Goal: Information Seeking & Learning: Learn about a topic

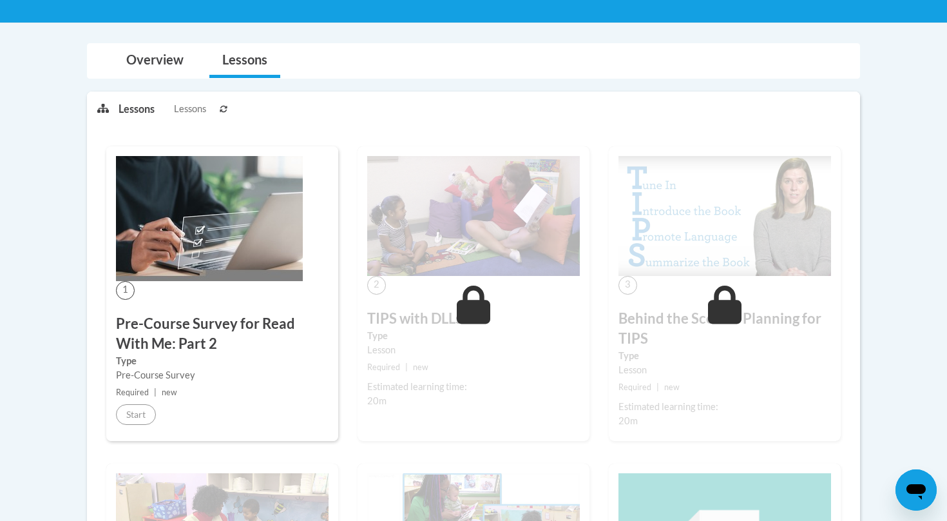
scroll to position [249, 0]
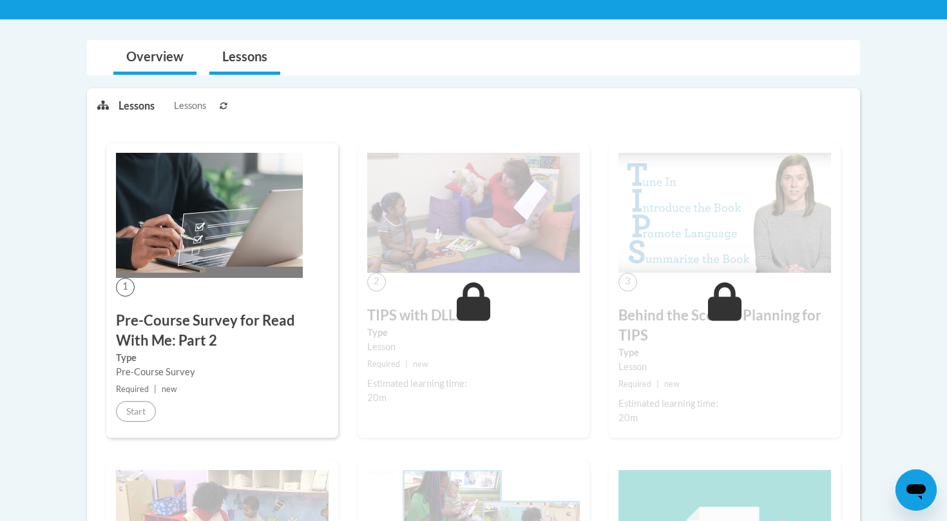
click at [133, 45] on link "Overview" at bounding box center [154, 58] width 83 height 34
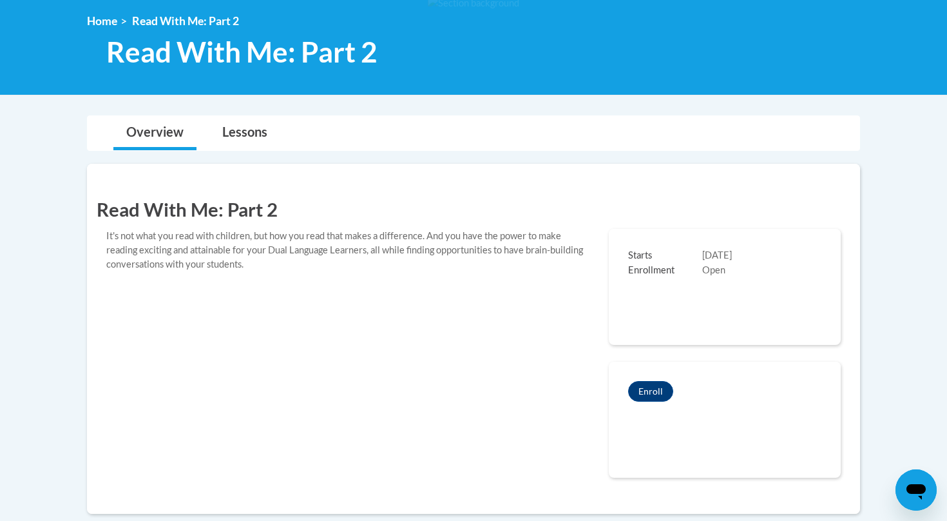
scroll to position [175, 0]
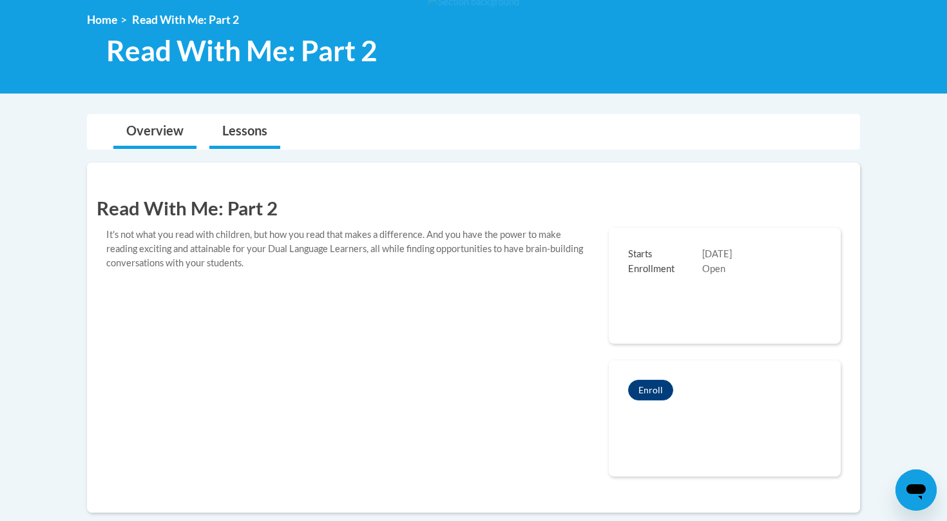
click at [262, 121] on link "Lessons" at bounding box center [244, 132] width 71 height 34
click at [258, 129] on link "Lessons" at bounding box center [244, 132] width 71 height 34
click at [253, 131] on link "Lessons" at bounding box center [244, 132] width 71 height 34
click at [272, 123] on link "Lessons" at bounding box center [244, 132] width 71 height 34
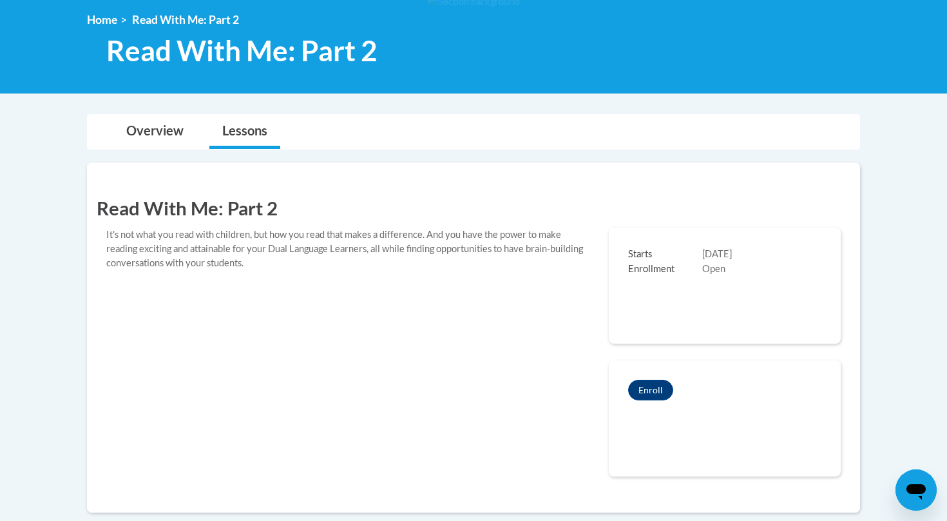
click at [266, 135] on link "Lessons" at bounding box center [244, 132] width 71 height 34
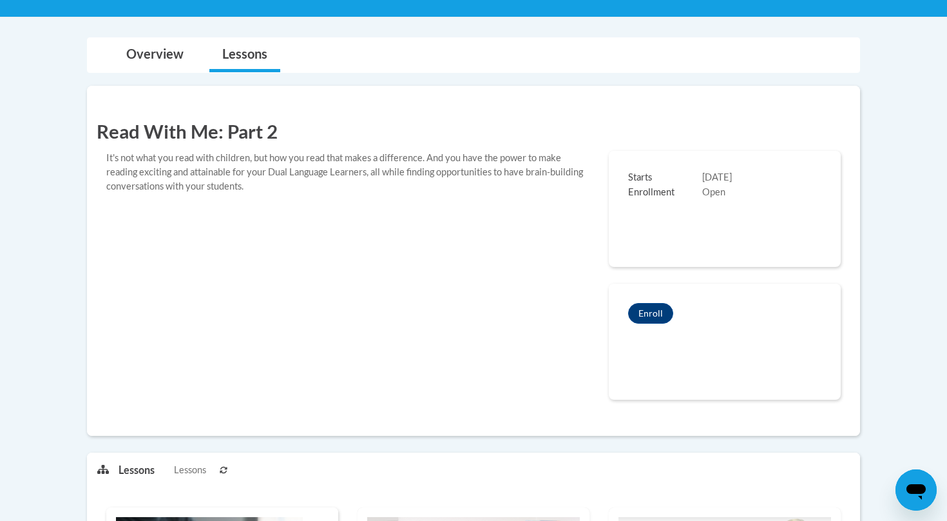
scroll to position [151, 0]
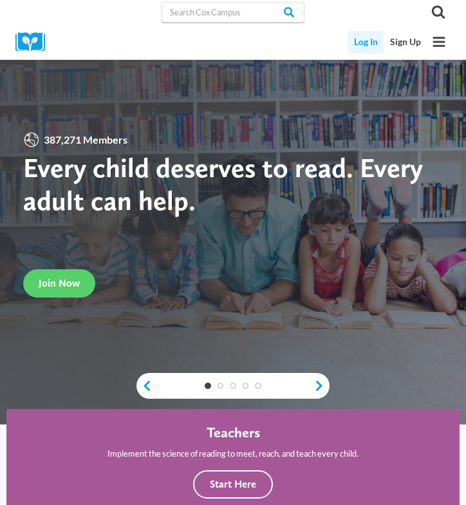
click at [374, 42] on link "Log In" at bounding box center [366, 42] width 36 height 23
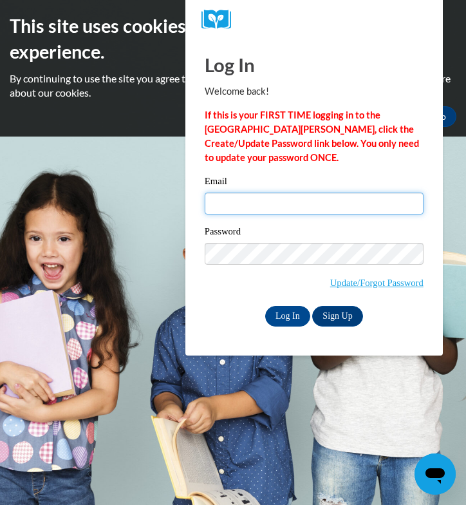
type input "gedwards6061@gmail.com"
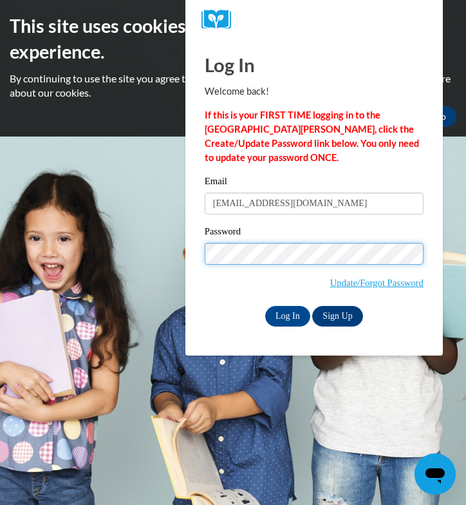
click at [287, 315] on input "Log In" at bounding box center [287, 316] width 45 height 21
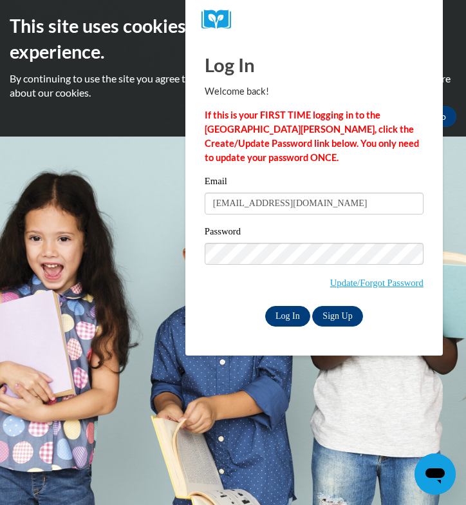
click at [282, 311] on input "Log In" at bounding box center [287, 316] width 45 height 21
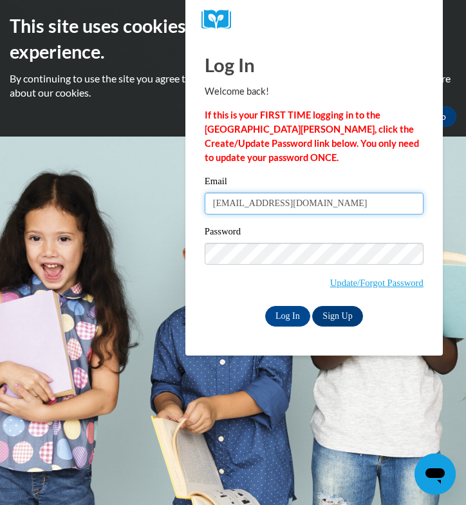
type input "gedwards6061@gmail.com"
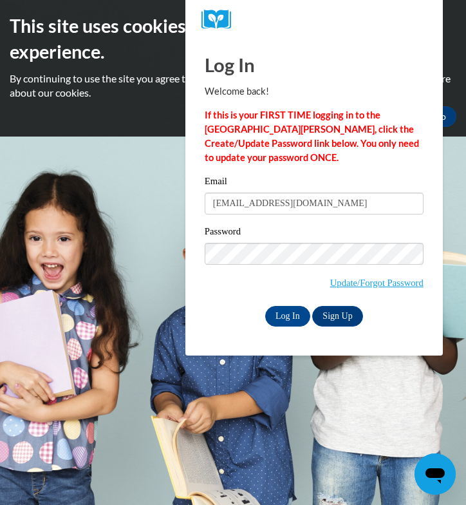
click at [242, 283] on div "Password Update/Forgot Password" at bounding box center [314, 265] width 219 height 82
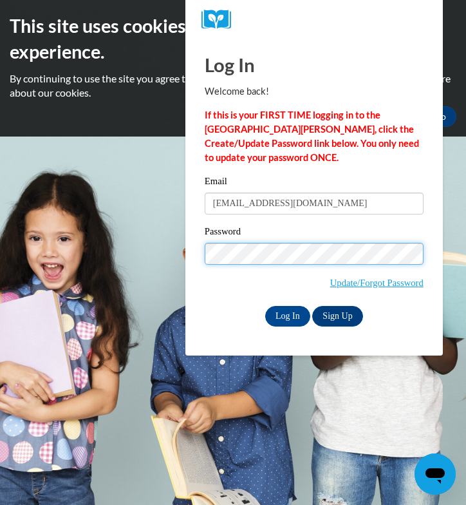
click at [287, 315] on input "Log In" at bounding box center [287, 316] width 45 height 21
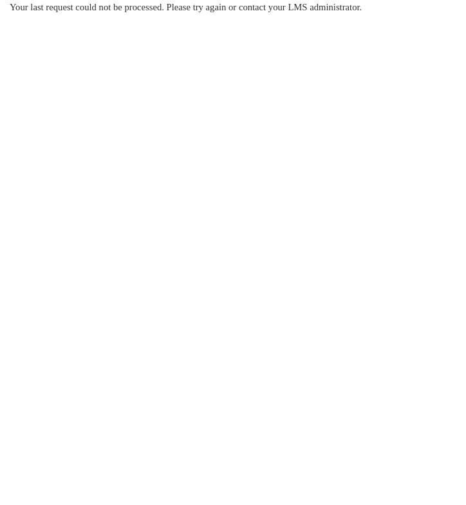
click at [383, 46] on div "Your last request could not be processed. Please try again or contact your LMS …" at bounding box center [233, 45] width 466 height 91
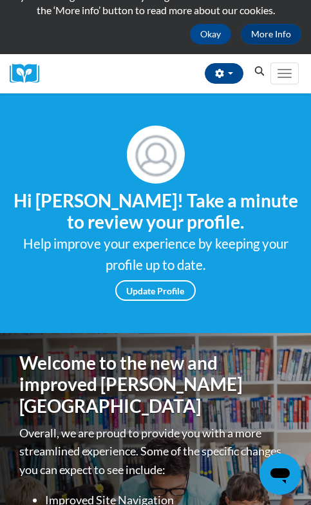
scroll to position [83, 0]
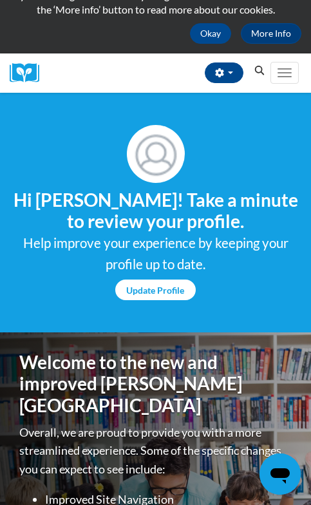
click at [158, 294] on link "Update Profile" at bounding box center [155, 290] width 81 height 21
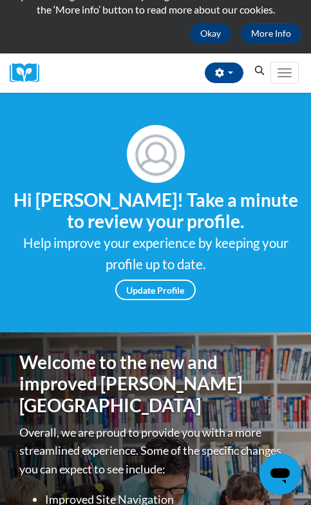
click at [211, 30] on button "Okay" at bounding box center [210, 33] width 41 height 21
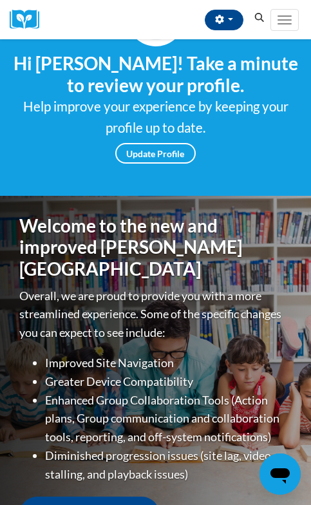
click at [211, 30] on div "Gavin Edwards (America/Chicago UTC-05:00) My Profile Inbox My Transcripts Log O…" at bounding box center [158, 19] width 221 height 39
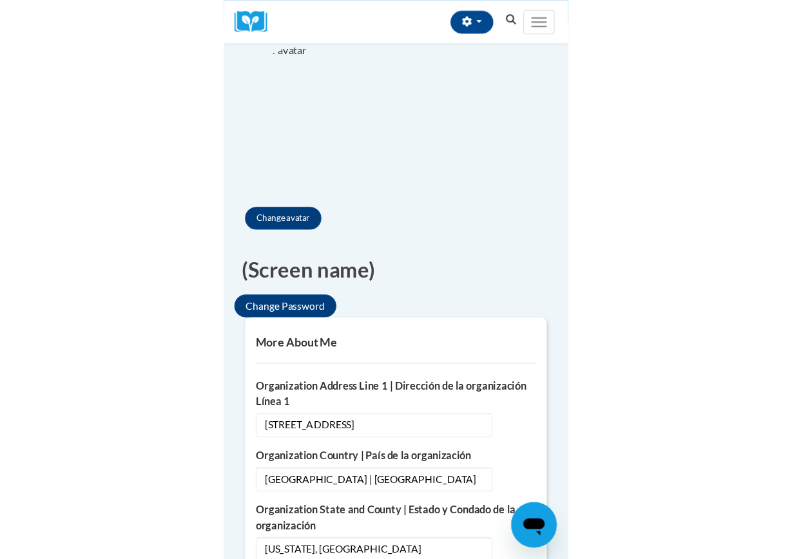
scroll to position [110, 0]
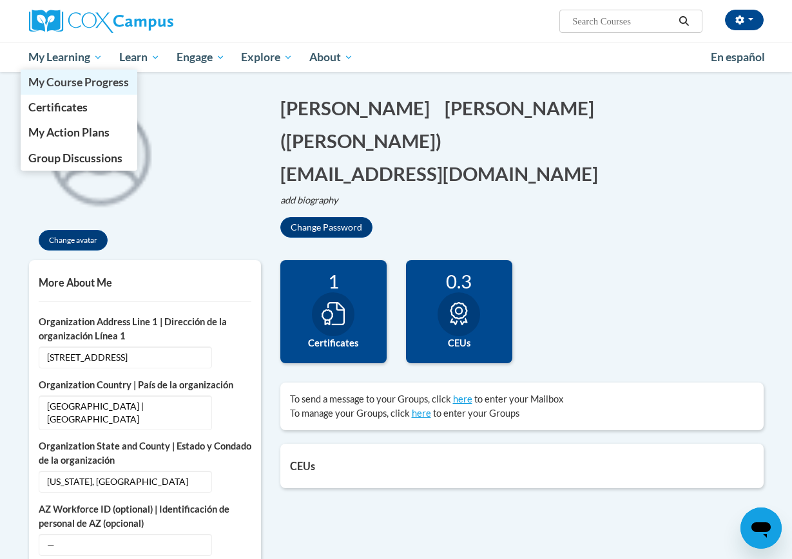
click at [88, 79] on span "My Course Progress" at bounding box center [78, 82] width 101 height 14
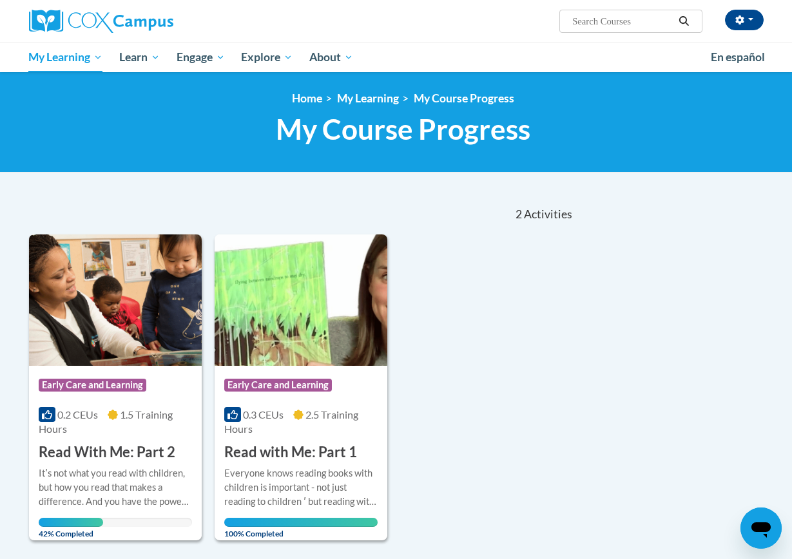
click at [312, 299] on img at bounding box center [301, 300] width 173 height 131
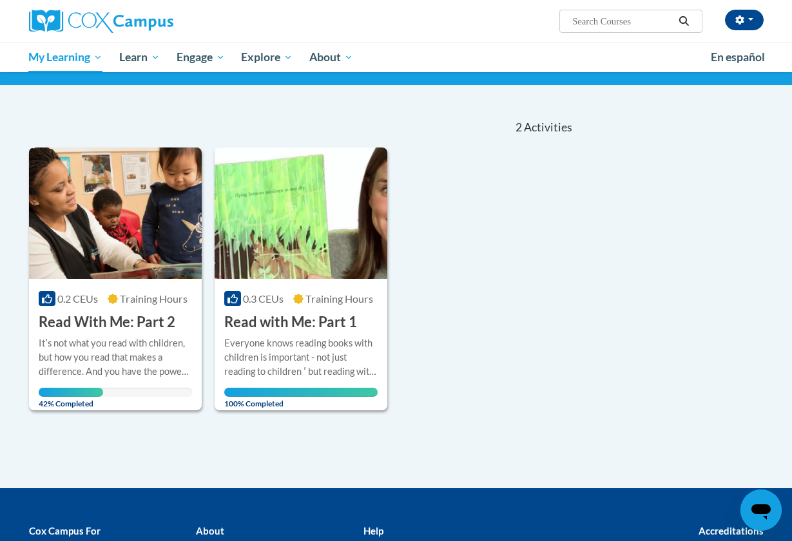
scroll to position [101, 0]
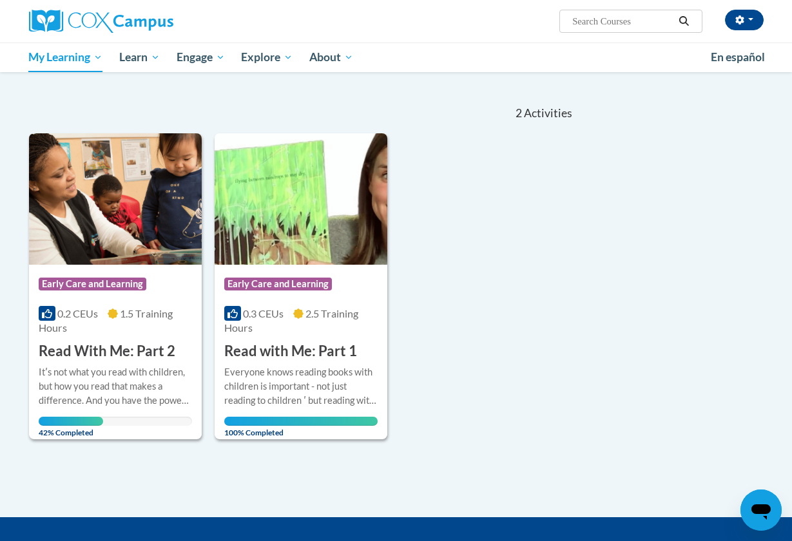
click at [146, 238] on img at bounding box center [115, 198] width 173 height 131
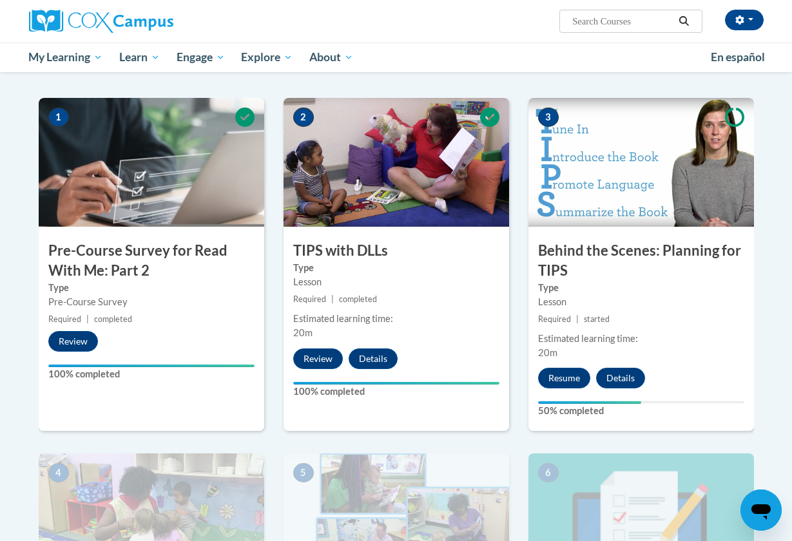
scroll to position [235, 0]
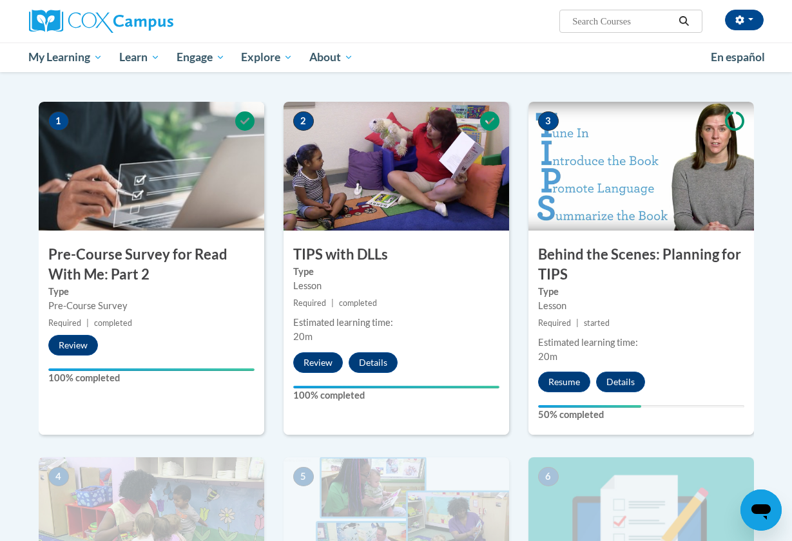
click at [285, 332] on div "Estimated learning time: 20m" at bounding box center [396, 330] width 226 height 28
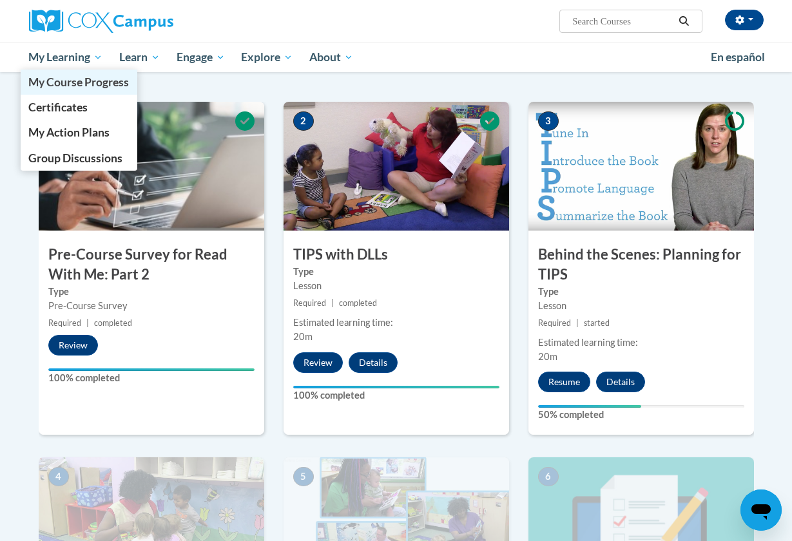
click at [86, 84] on span "My Course Progress" at bounding box center [78, 82] width 101 height 14
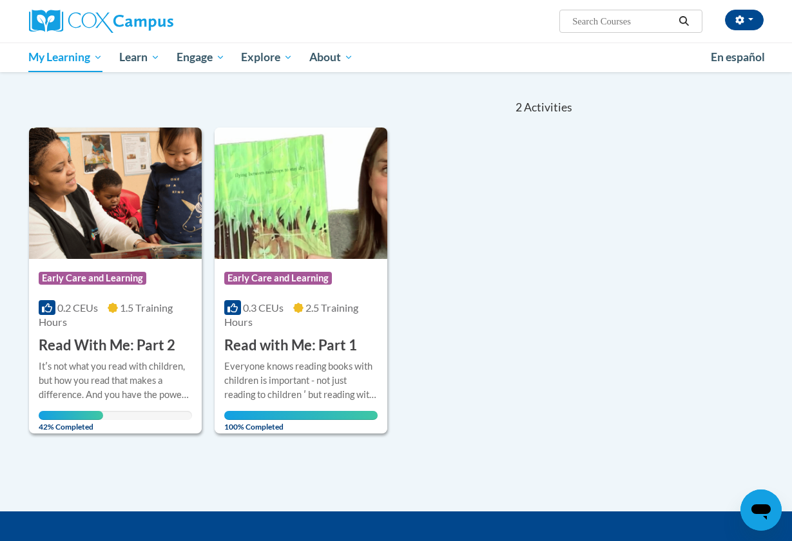
scroll to position [108, 0]
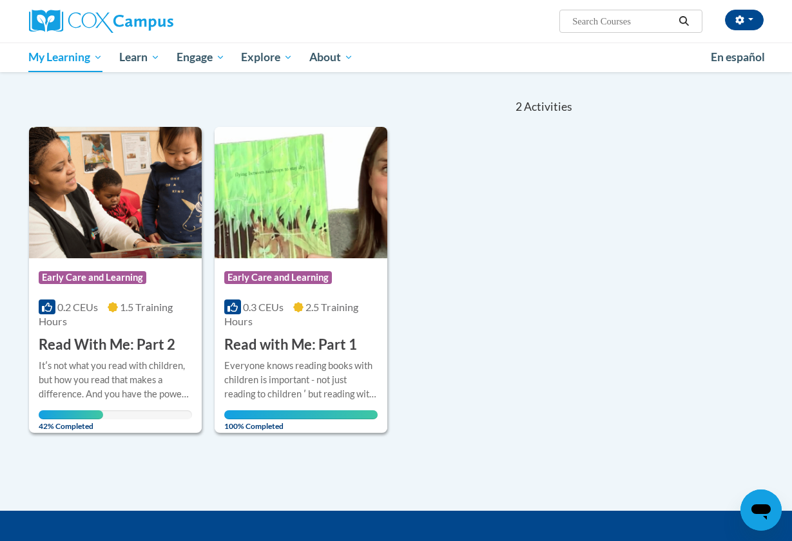
drag, startPoint x: 607, startPoint y: 23, endPoint x: 591, endPoint y: 22, distance: 16.1
click at [602, 22] on input "Search..." at bounding box center [622, 21] width 103 height 15
click at [264, 3] on div at bounding box center [144, 21] width 251 height 43
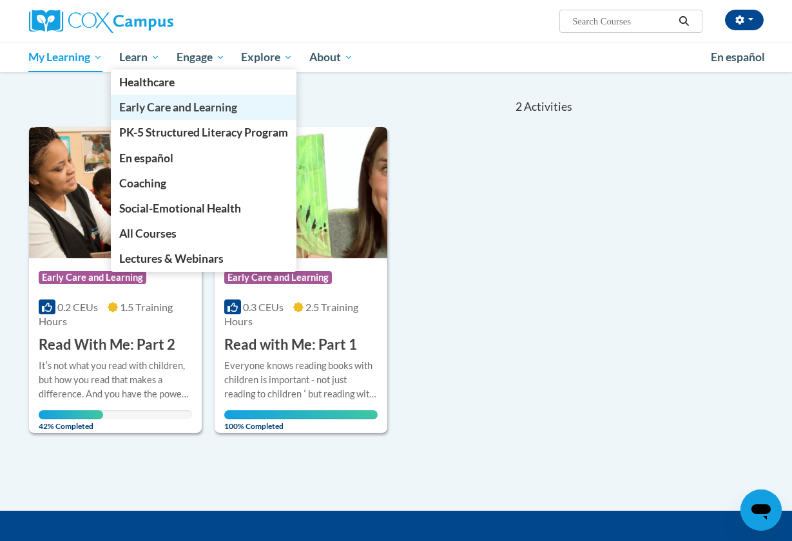
click at [172, 114] on span "Early Care and Learning" at bounding box center [178, 108] width 118 height 14
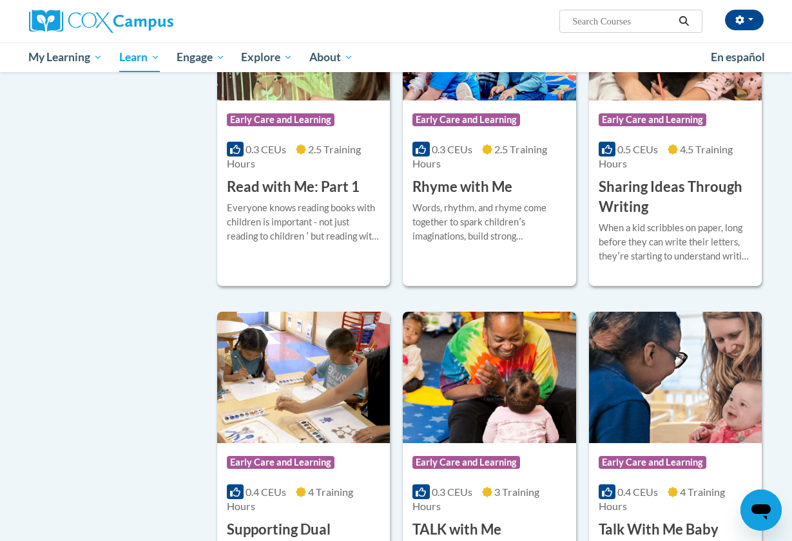
scroll to position [1593, 0]
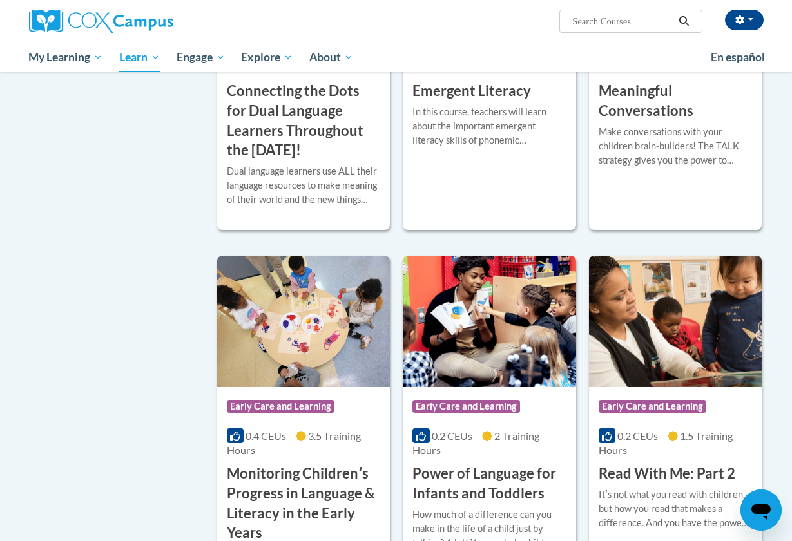
scroll to position [904, 0]
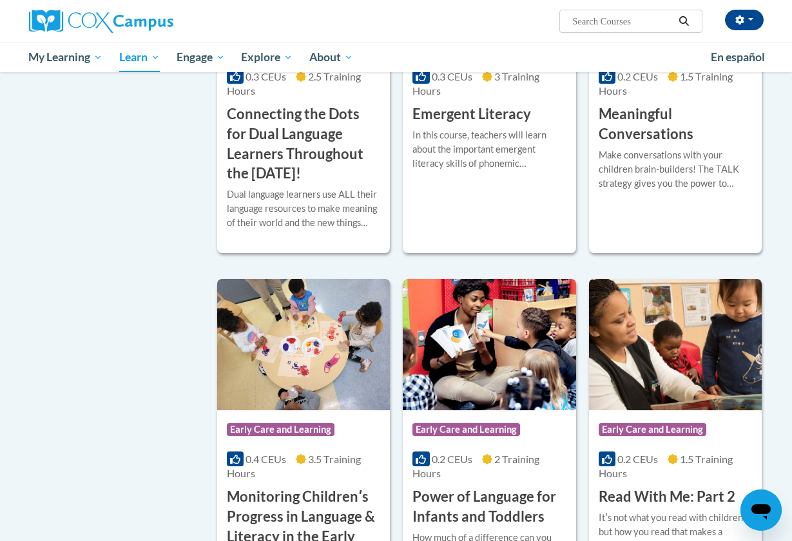
drag, startPoint x: 780, startPoint y: 118, endPoint x: 790, endPoint y: 211, distance: 94.0
click at [791, 206] on body "Gavin Edwards (America/Chicago UTC-05:00) My Profile Inbox My Transcripts Log O…" at bounding box center [396, 388] width 792 height 2584
click at [783, 350] on body "Gavin Edwards (America/Chicago UTC-05:00) My Profile Inbox My Transcripts Log O…" at bounding box center [396, 388] width 792 height 2584
drag, startPoint x: 786, startPoint y: 381, endPoint x: 787, endPoint y: 414, distance: 33.5
click at [786, 413] on body "Gavin Edwards (America/Chicago UTC-05:00) My Profile Inbox My Transcripts Log O…" at bounding box center [396, 388] width 792 height 2584
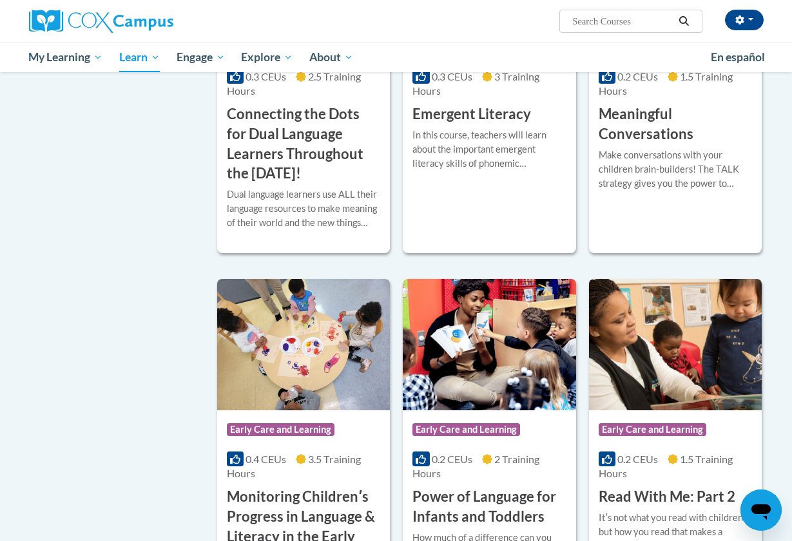
click at [787, 414] on body "Gavin Edwards (America/Chicago UTC-05:00) My Profile Inbox My Transcripts Log O…" at bounding box center [396, 388] width 792 height 2584
drag, startPoint x: 787, startPoint y: 414, endPoint x: 791, endPoint y: 433, distance: 19.2
click at [791, 433] on body "Gavin Edwards (America/Chicago UTC-05:00) My Profile Inbox My Transcripts Log O…" at bounding box center [396, 388] width 792 height 2584
drag, startPoint x: 787, startPoint y: 490, endPoint x: 791, endPoint y: 532, distance: 42.1
click at [791, 532] on body "Gavin Edwards (America/Chicago UTC-05:00) My Profile Inbox My Transcripts Log O…" at bounding box center [396, 388] width 792 height 2584
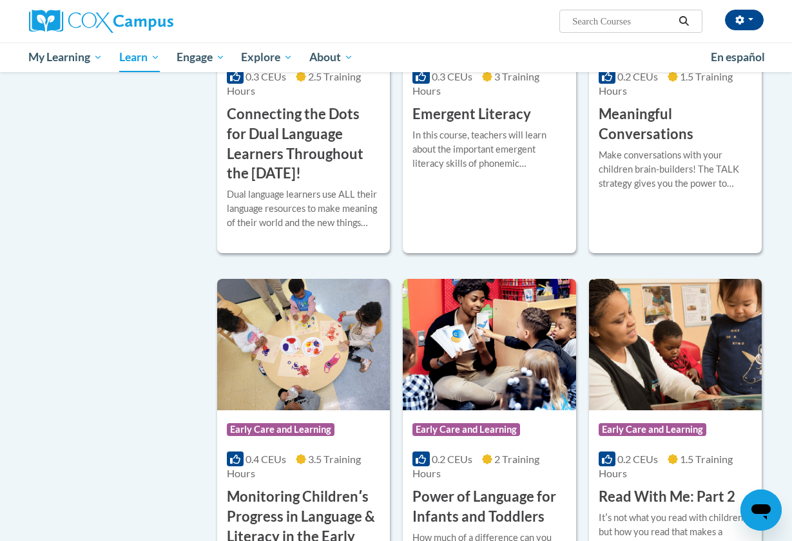
click at [786, 186] on body "Gavin Edwards (America/Chicago UTC-05:00) My Profile Inbox My Transcripts Log O…" at bounding box center [396, 388] width 792 height 2584
drag, startPoint x: 791, startPoint y: 184, endPoint x: 791, endPoint y: 209, distance: 25.1
click at [791, 209] on body "Gavin Edwards (America/Chicago UTC-05:00) My Profile Inbox My Transcripts Log O…" at bounding box center [396, 388] width 792 height 2584
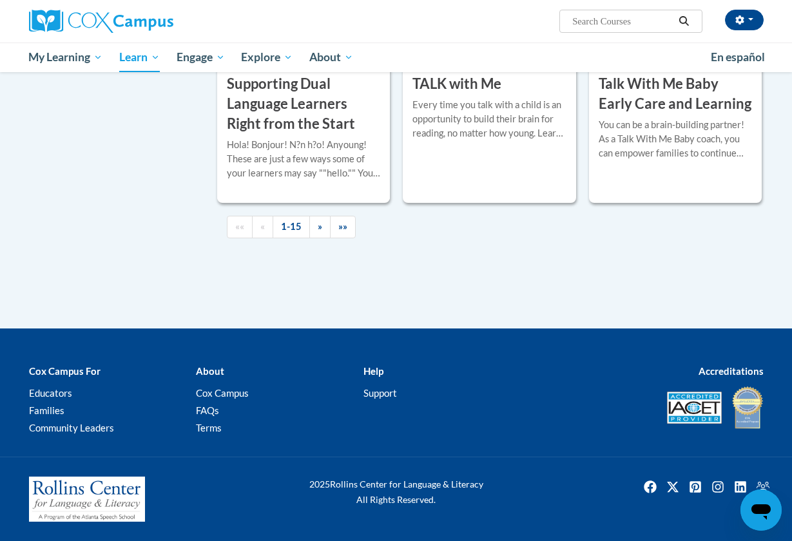
scroll to position [2141, 0]
click at [323, 238] on link "»" at bounding box center [319, 227] width 21 height 23
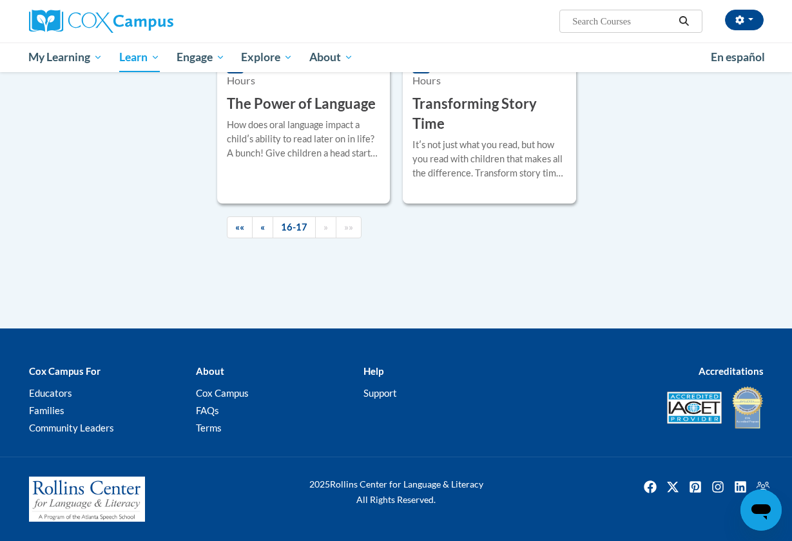
scroll to position [716, 0]
click at [263, 224] on span "«" at bounding box center [262, 227] width 5 height 11
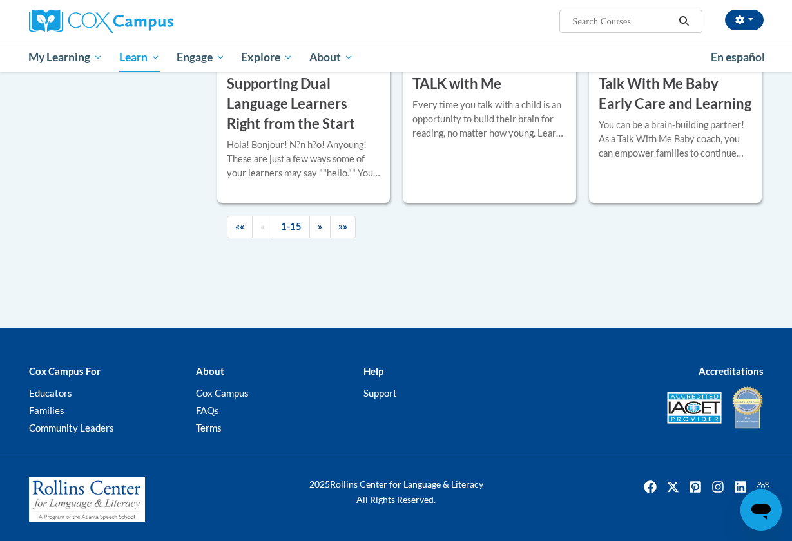
scroll to position [2104, 0]
click at [340, 232] on span "»»" at bounding box center [342, 226] width 9 height 11
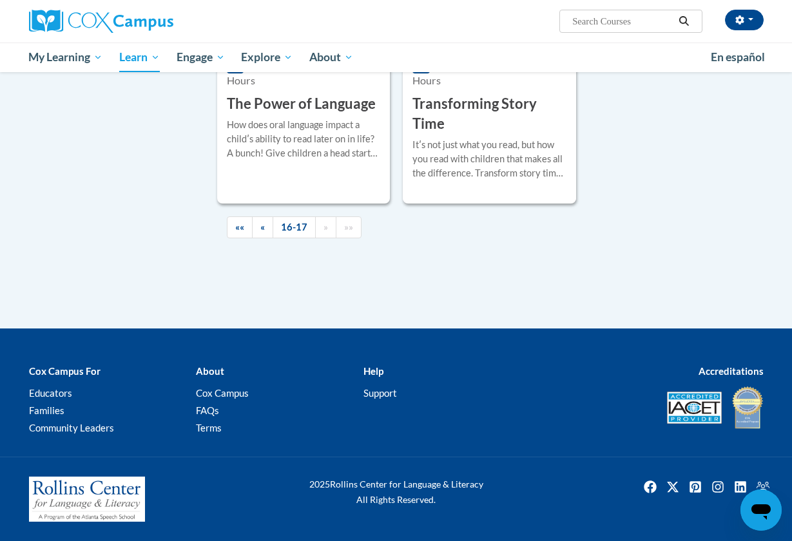
click at [295, 220] on link "16-17" at bounding box center [294, 227] width 43 height 23
click at [295, 224] on link "16-17" at bounding box center [294, 227] width 43 height 23
click at [248, 230] on link "««" at bounding box center [240, 227] width 26 height 23
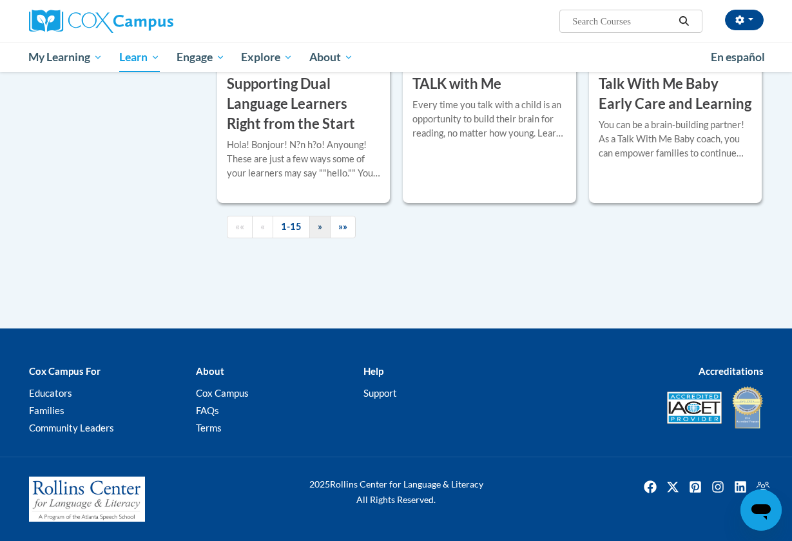
scroll to position [2239, 0]
click at [340, 225] on span "»»" at bounding box center [342, 226] width 9 height 11
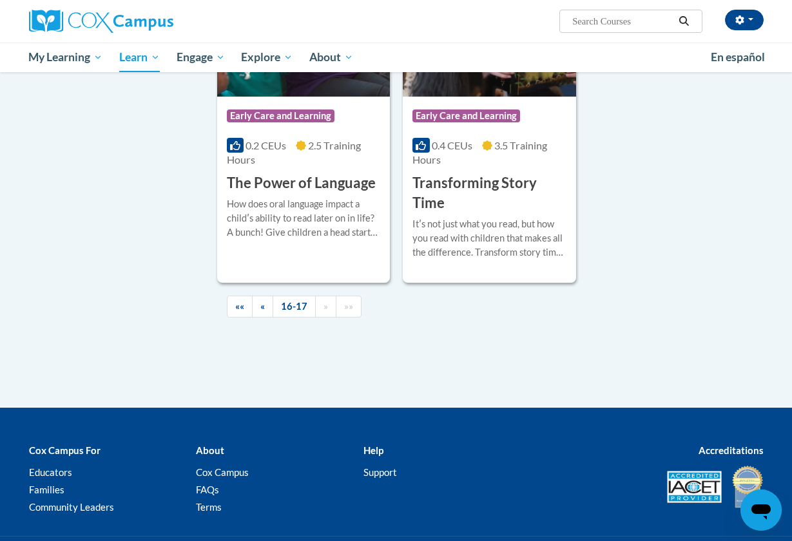
scroll to position [433, 0]
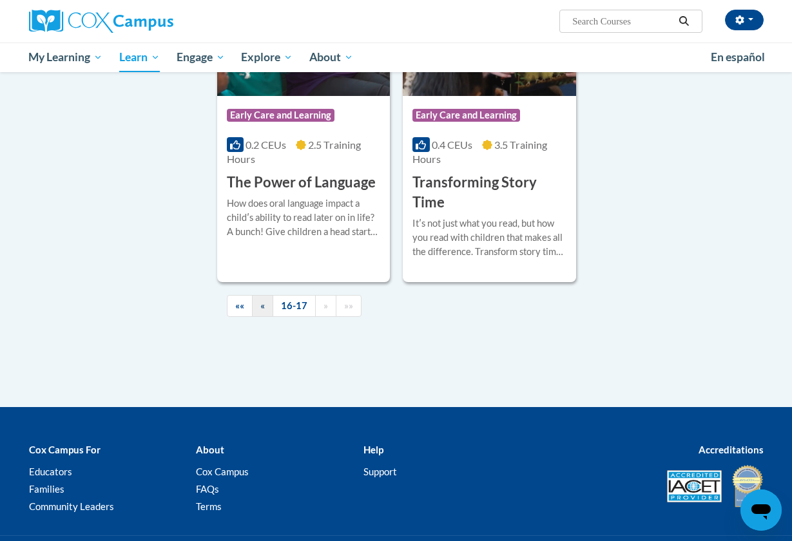
click at [260, 311] on span "«" at bounding box center [262, 305] width 5 height 11
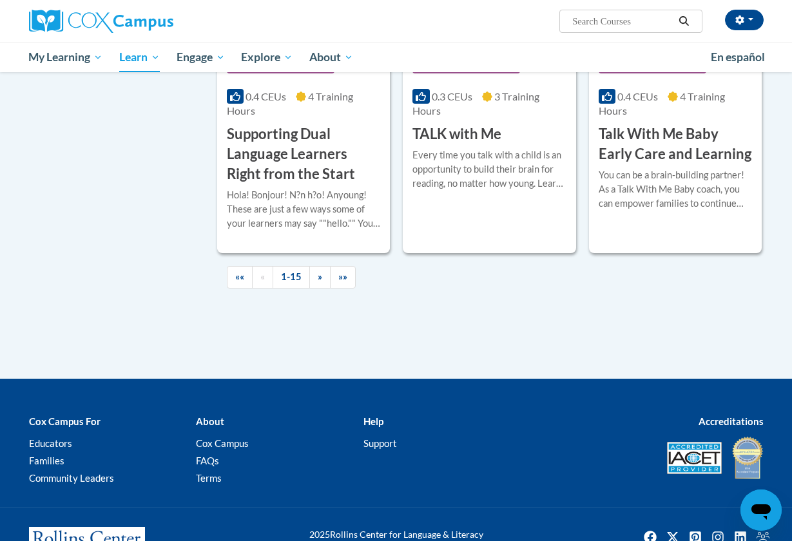
scroll to position [1996, 0]
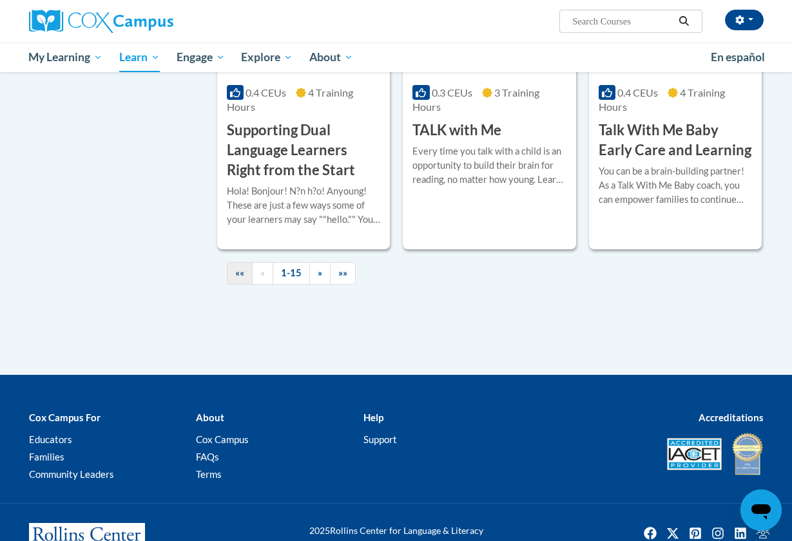
click at [234, 285] on link "««" at bounding box center [240, 273] width 26 height 23
click at [628, 15] on input "Search..." at bounding box center [622, 21] width 103 height 15
type input "feed me words"
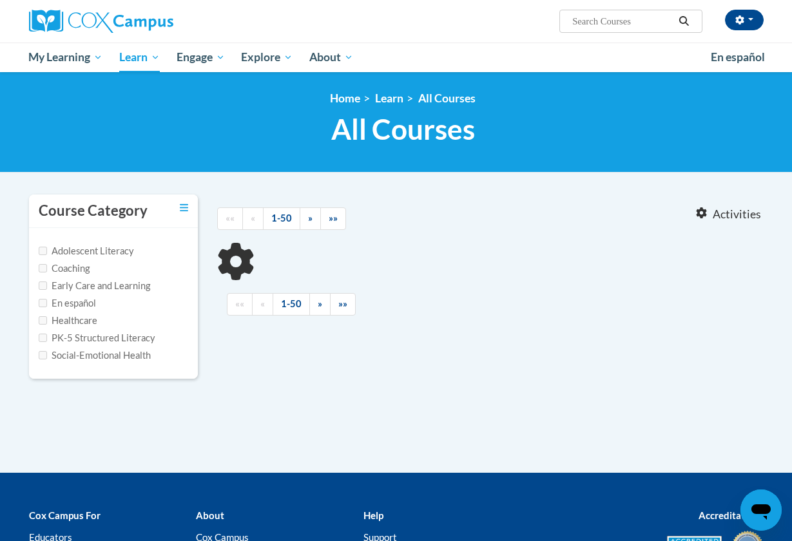
type input "feed me words"
click at [108, 289] on label "Early Care and Learning" at bounding box center [94, 286] width 111 height 14
click at [47, 289] on input "Early Care and Learning" at bounding box center [43, 286] width 8 height 8
checkbox input "true"
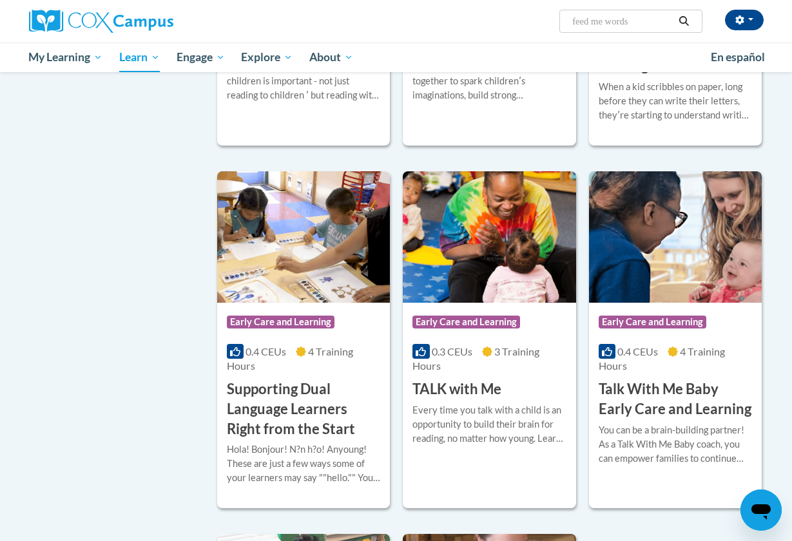
scroll to position [1577, 0]
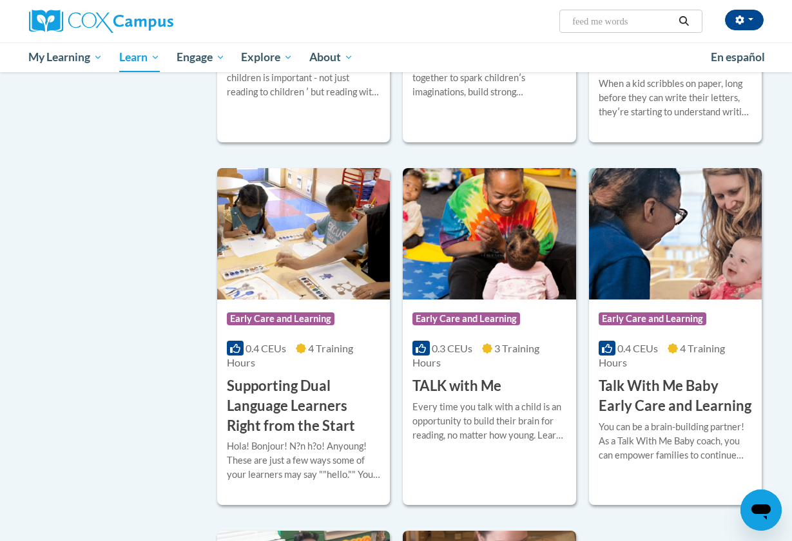
click at [439, 384] on h3 "TALK with Me" at bounding box center [456, 386] width 89 height 20
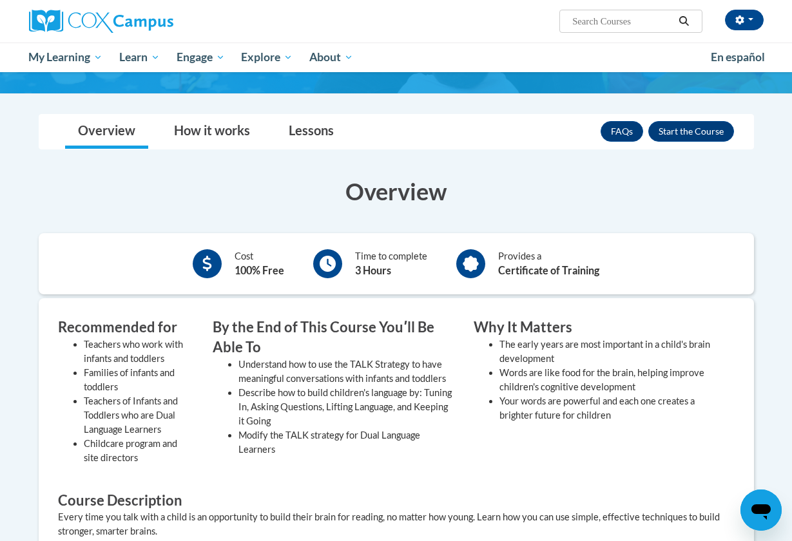
scroll to position [137, 0]
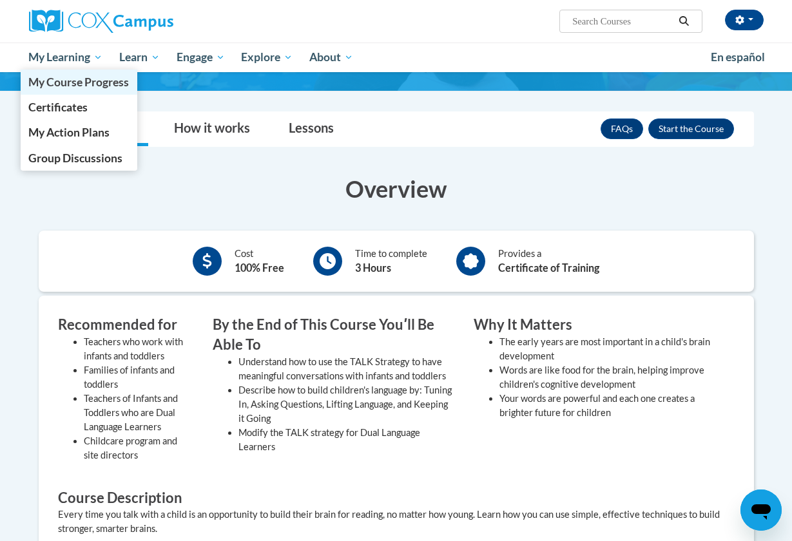
click at [89, 86] on span "My Course Progress" at bounding box center [78, 82] width 101 height 14
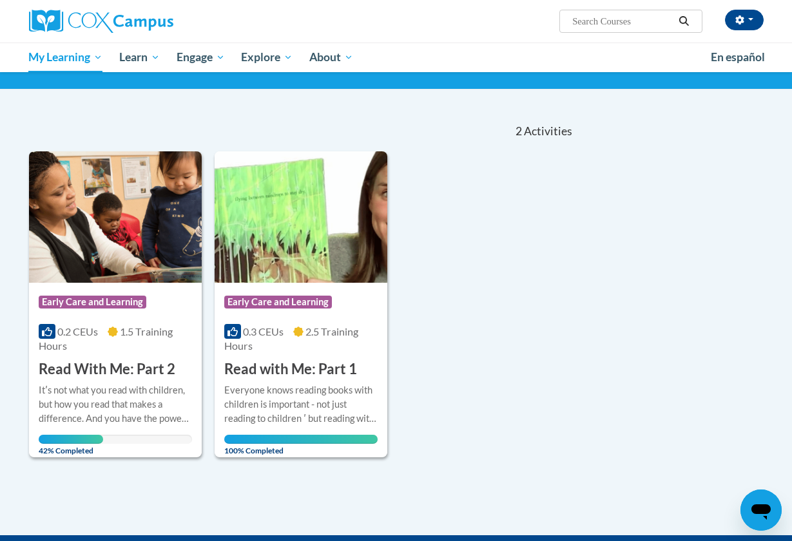
scroll to position [90, 0]
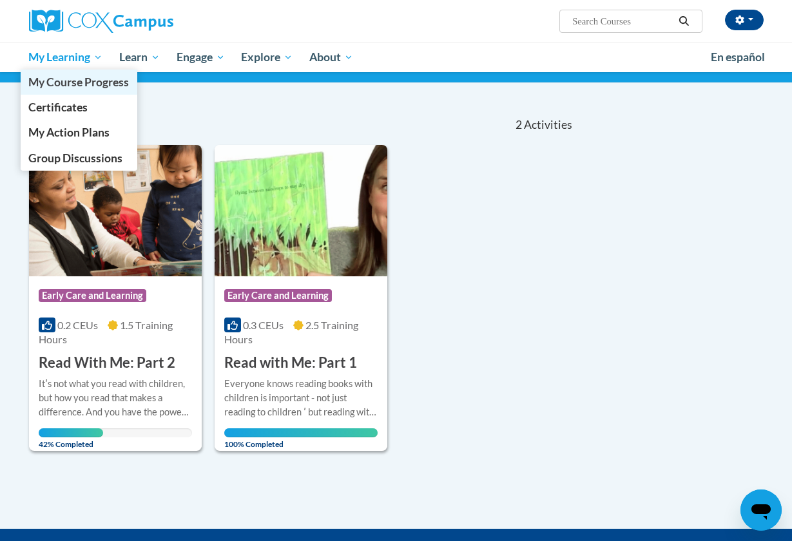
click at [87, 88] on span "My Course Progress" at bounding box center [78, 82] width 101 height 14
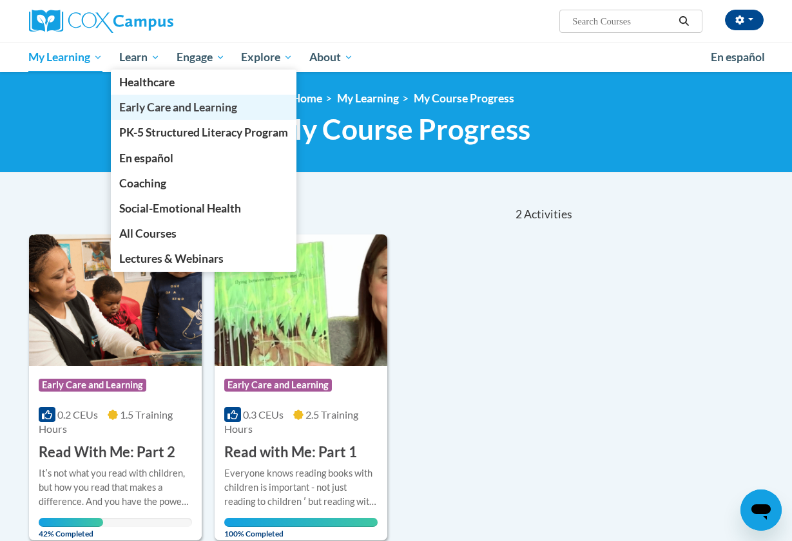
click at [180, 113] on span "Early Care and Learning" at bounding box center [178, 108] width 118 height 14
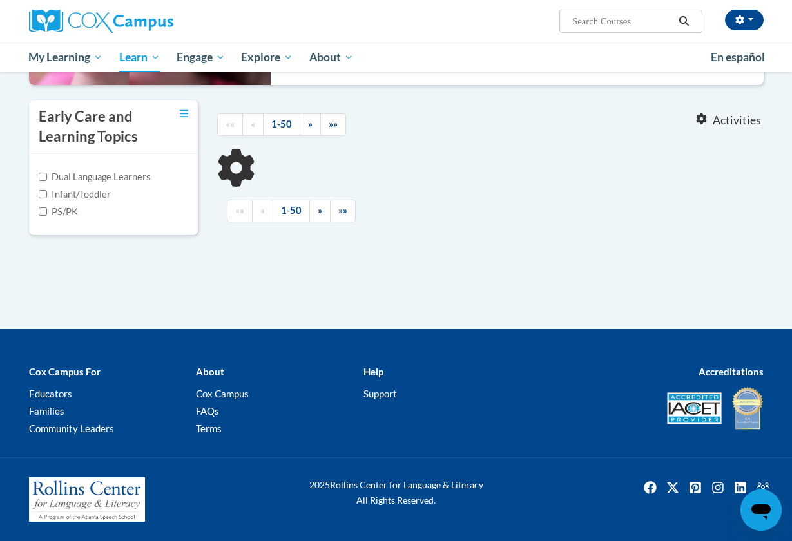
scroll to position [421, 0]
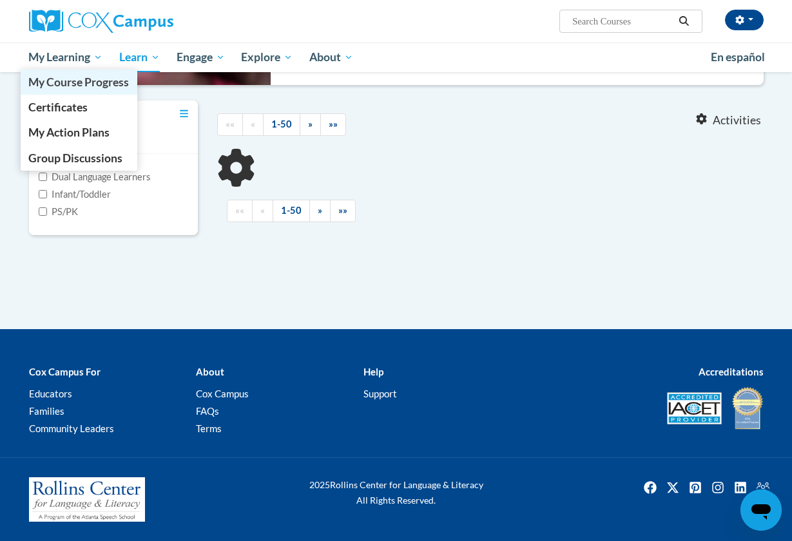
click at [104, 81] on span "My Course Progress" at bounding box center [78, 82] width 101 height 14
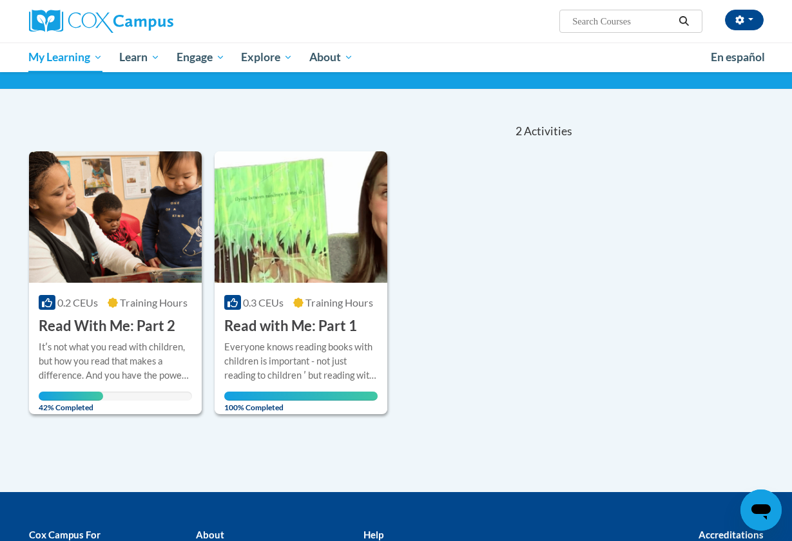
scroll to position [146, 0]
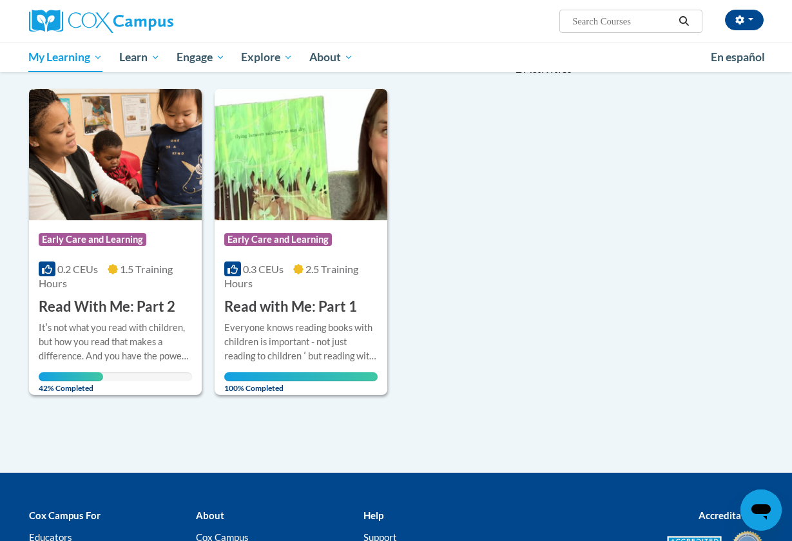
click at [137, 244] on span "Early Care and Learning" at bounding box center [93, 239] width 108 height 13
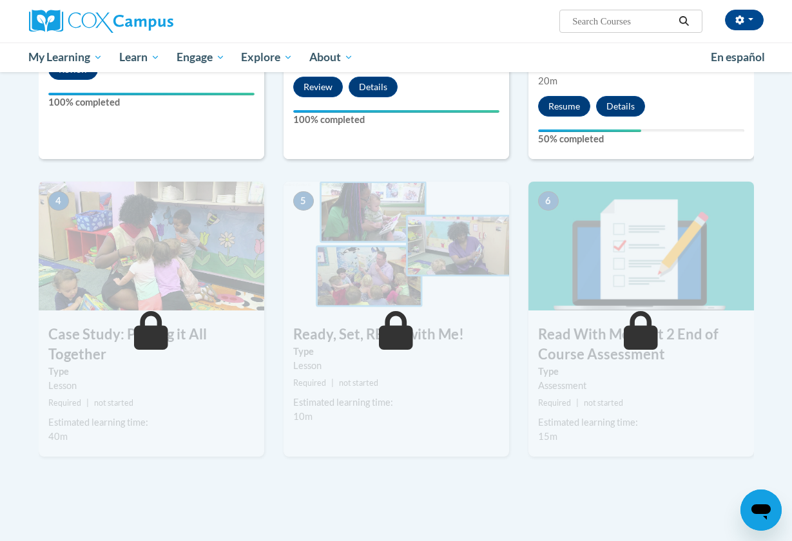
scroll to position [503, 0]
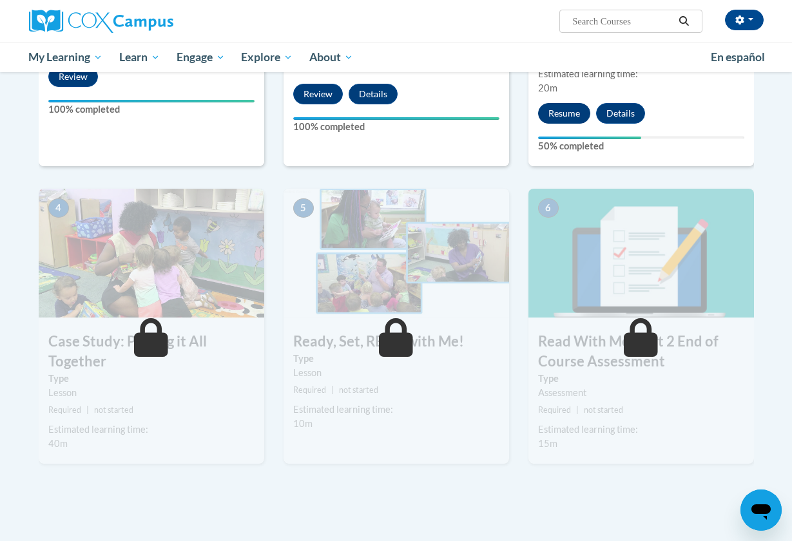
click at [562, 109] on button "Resume" at bounding box center [564, 113] width 52 height 21
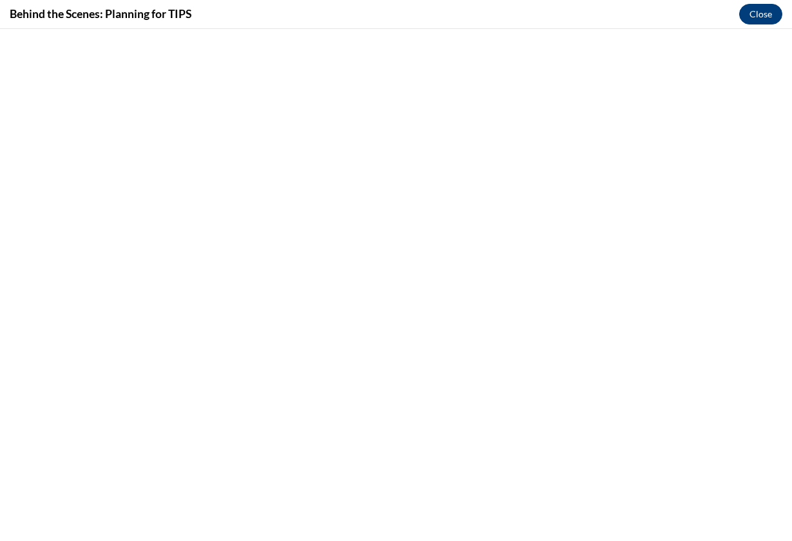
click at [759, 18] on button "Close" at bounding box center [760, 14] width 43 height 21
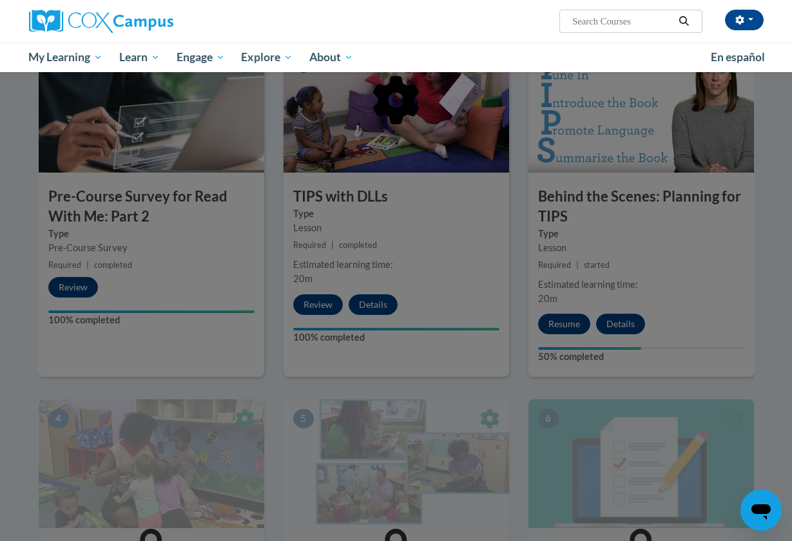
scroll to position [294, 0]
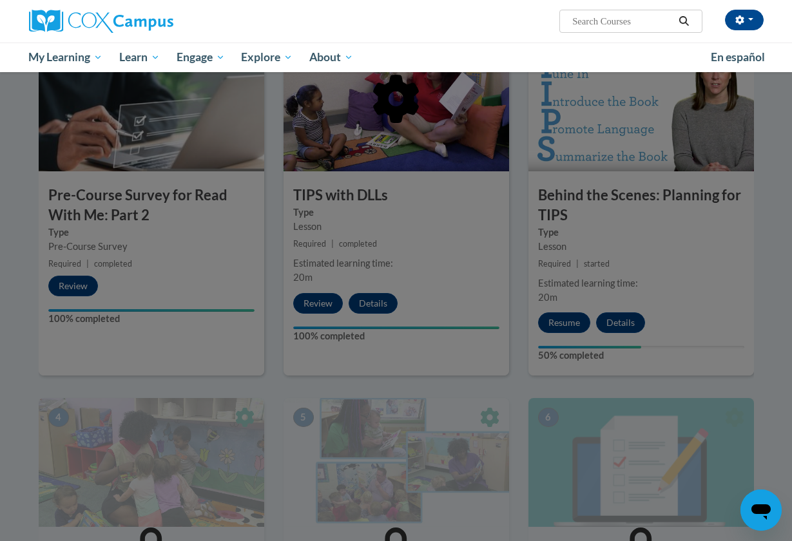
click at [564, 322] on div at bounding box center [396, 270] width 792 height 541
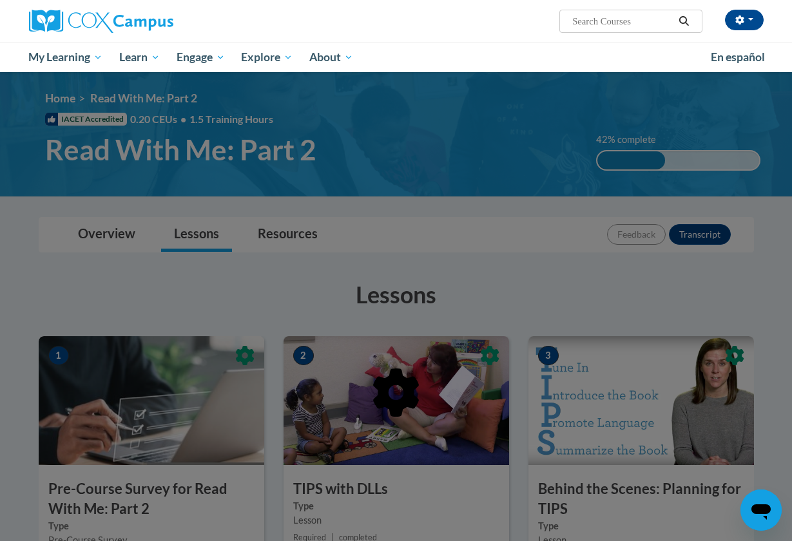
scroll to position [0, 0]
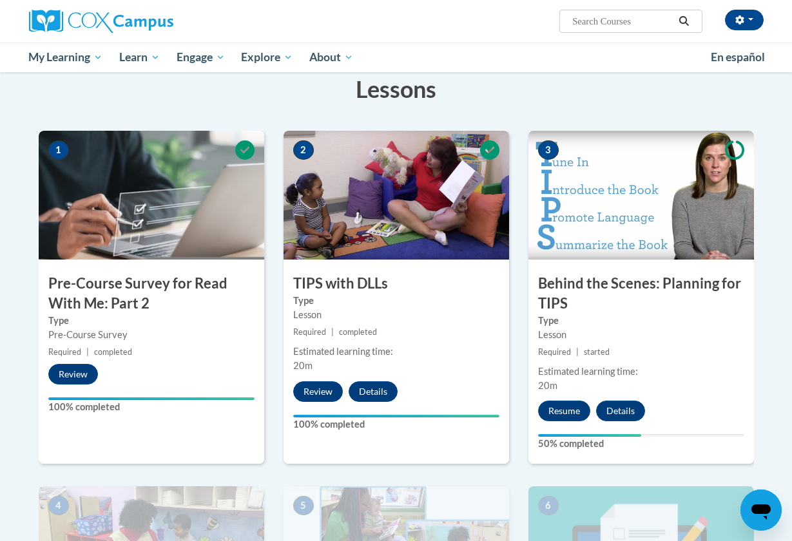
scroll to position [215, 0]
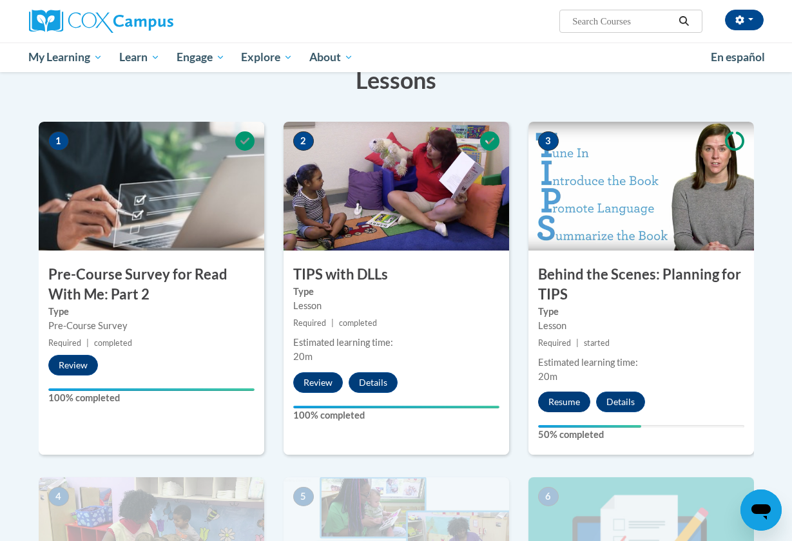
click at [568, 401] on button "Resume" at bounding box center [564, 402] width 52 height 21
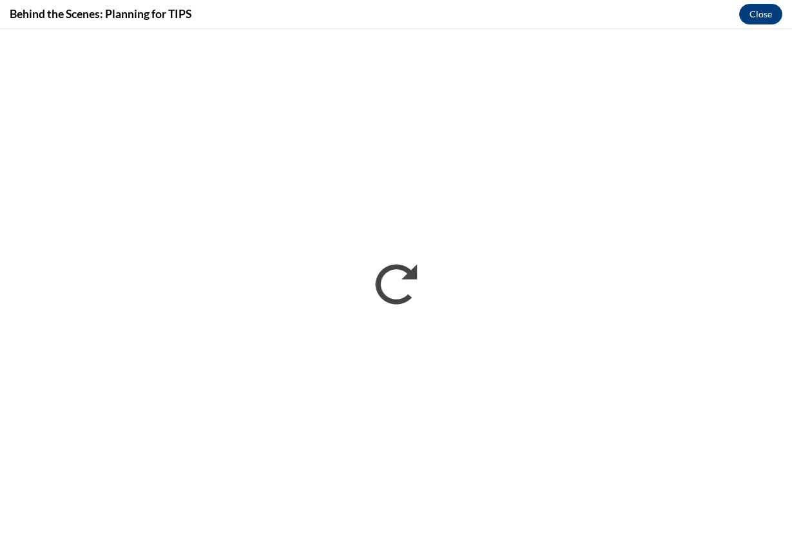
scroll to position [0, 0]
